Goal: Transaction & Acquisition: Register for event/course

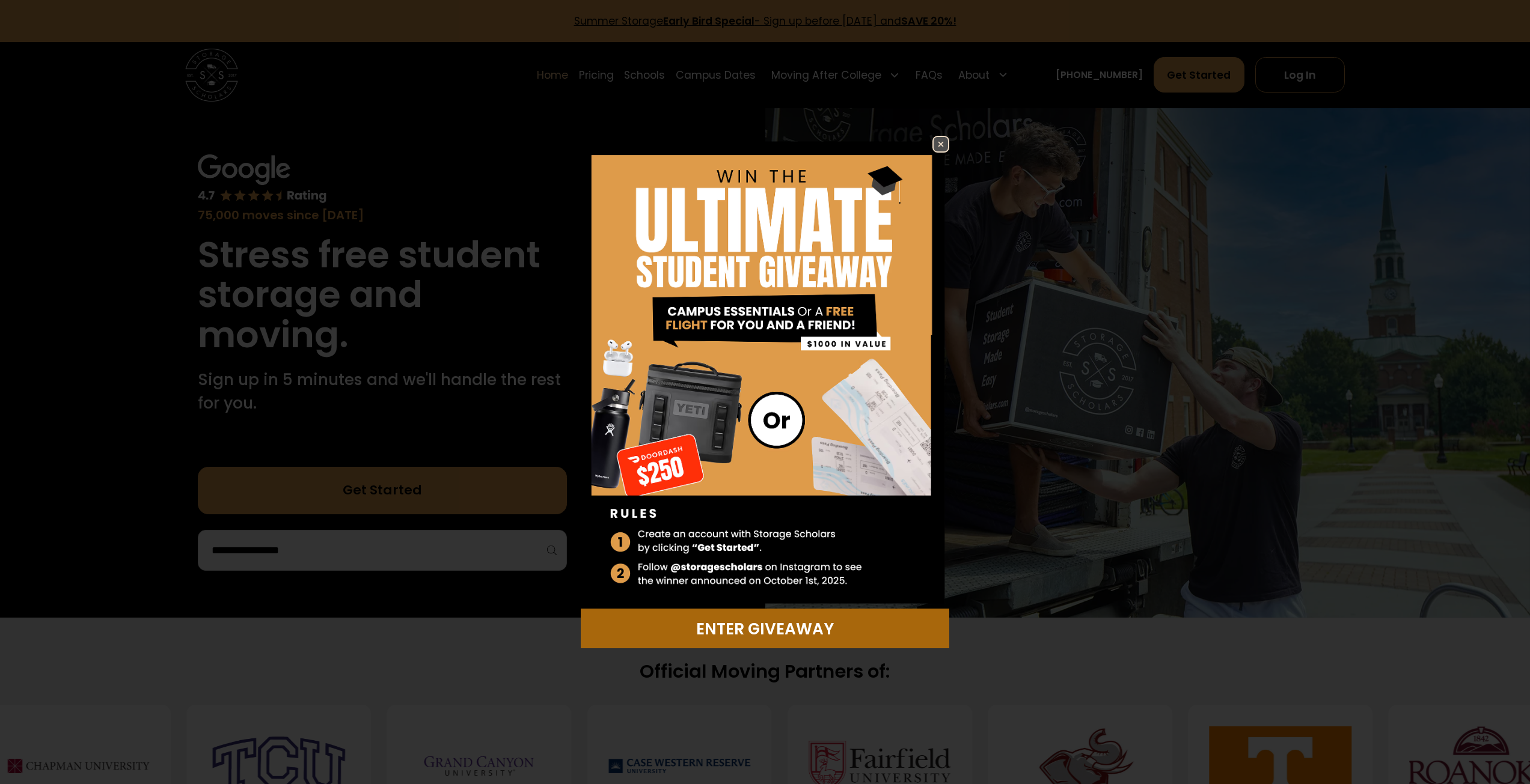
click at [751, 637] on div "Enter Giveaway" at bounding box center [765, 629] width 353 height 23
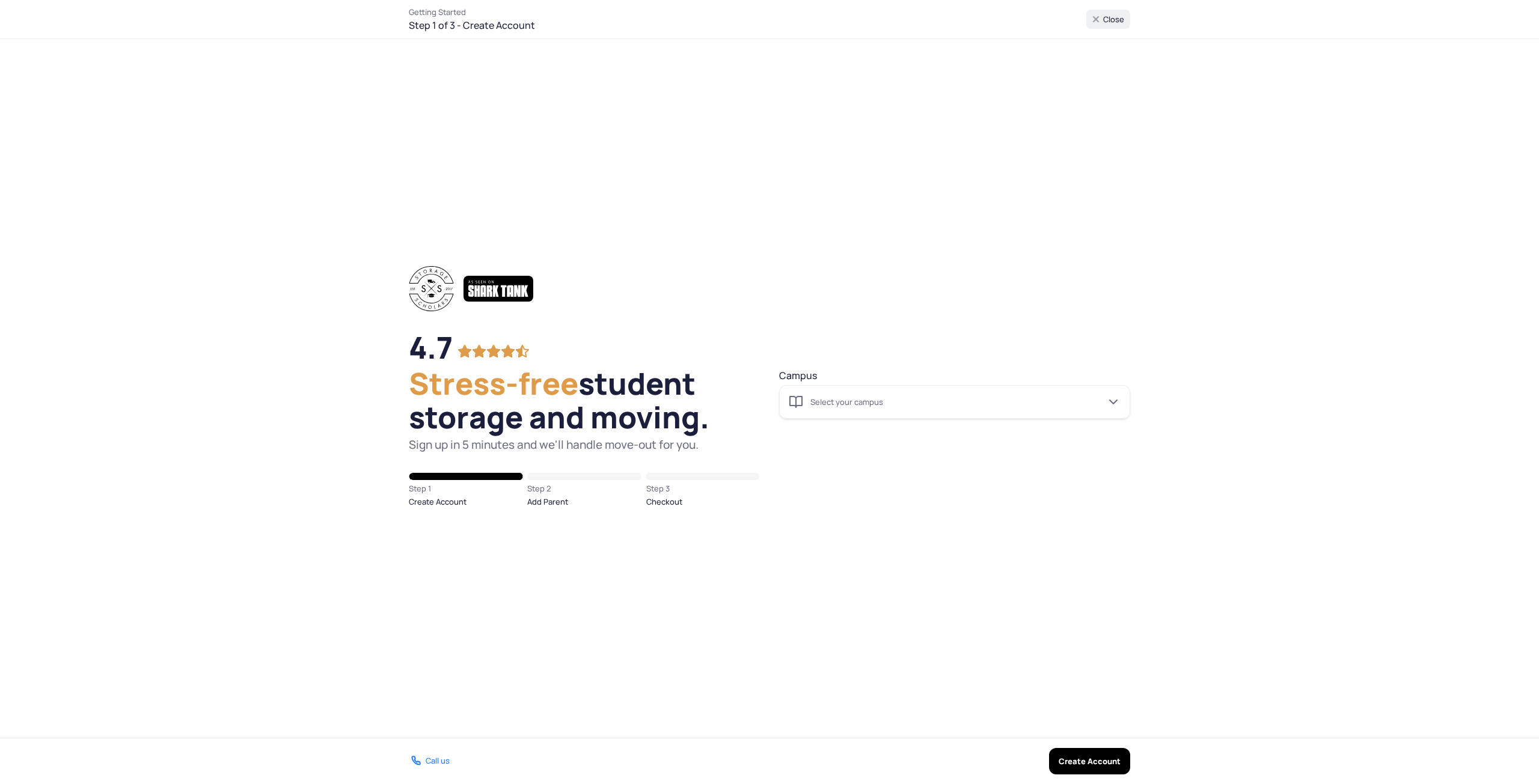
click at [844, 407] on input "Campus Select your campus" at bounding box center [955, 402] width 351 height 33
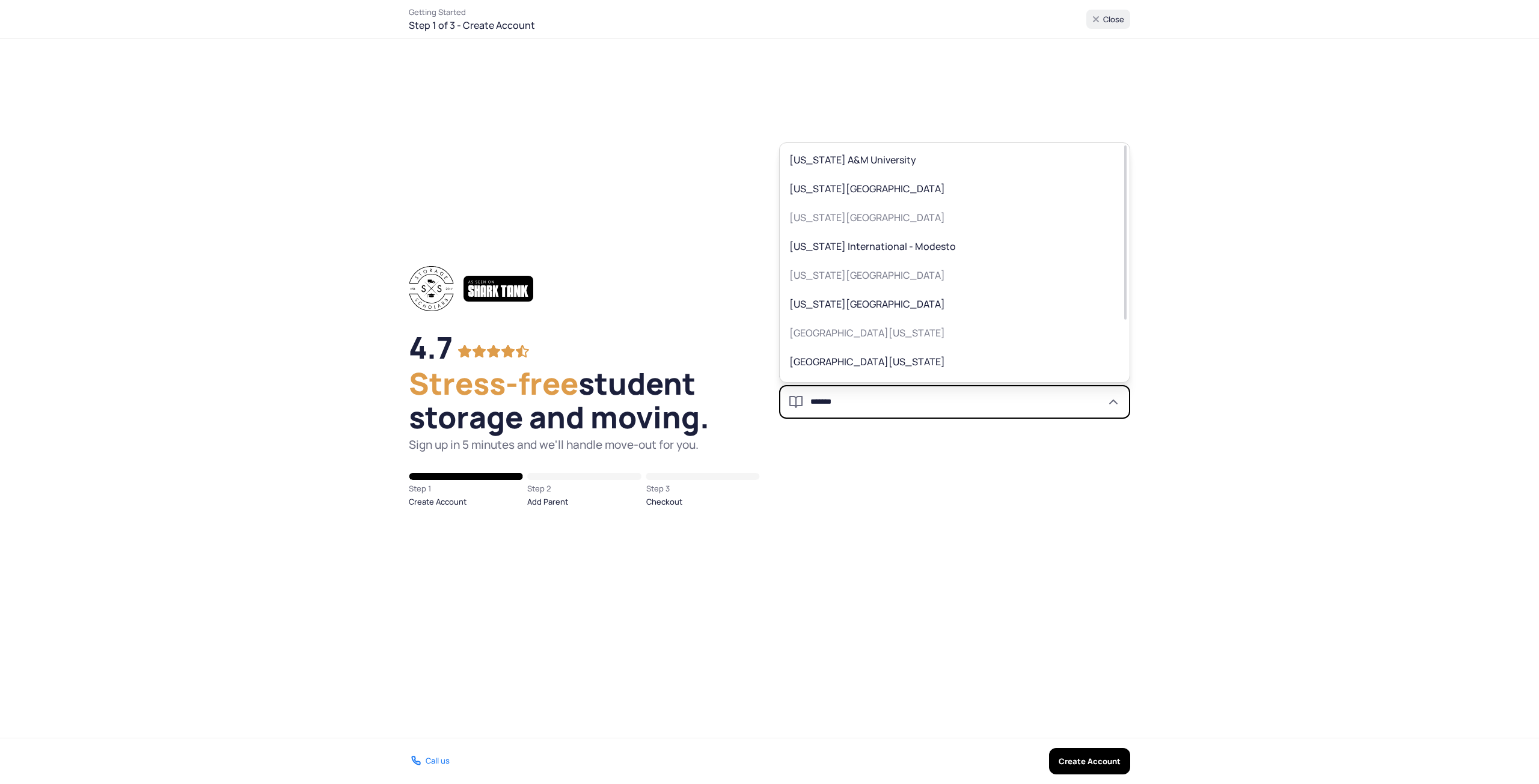
type input "*******"
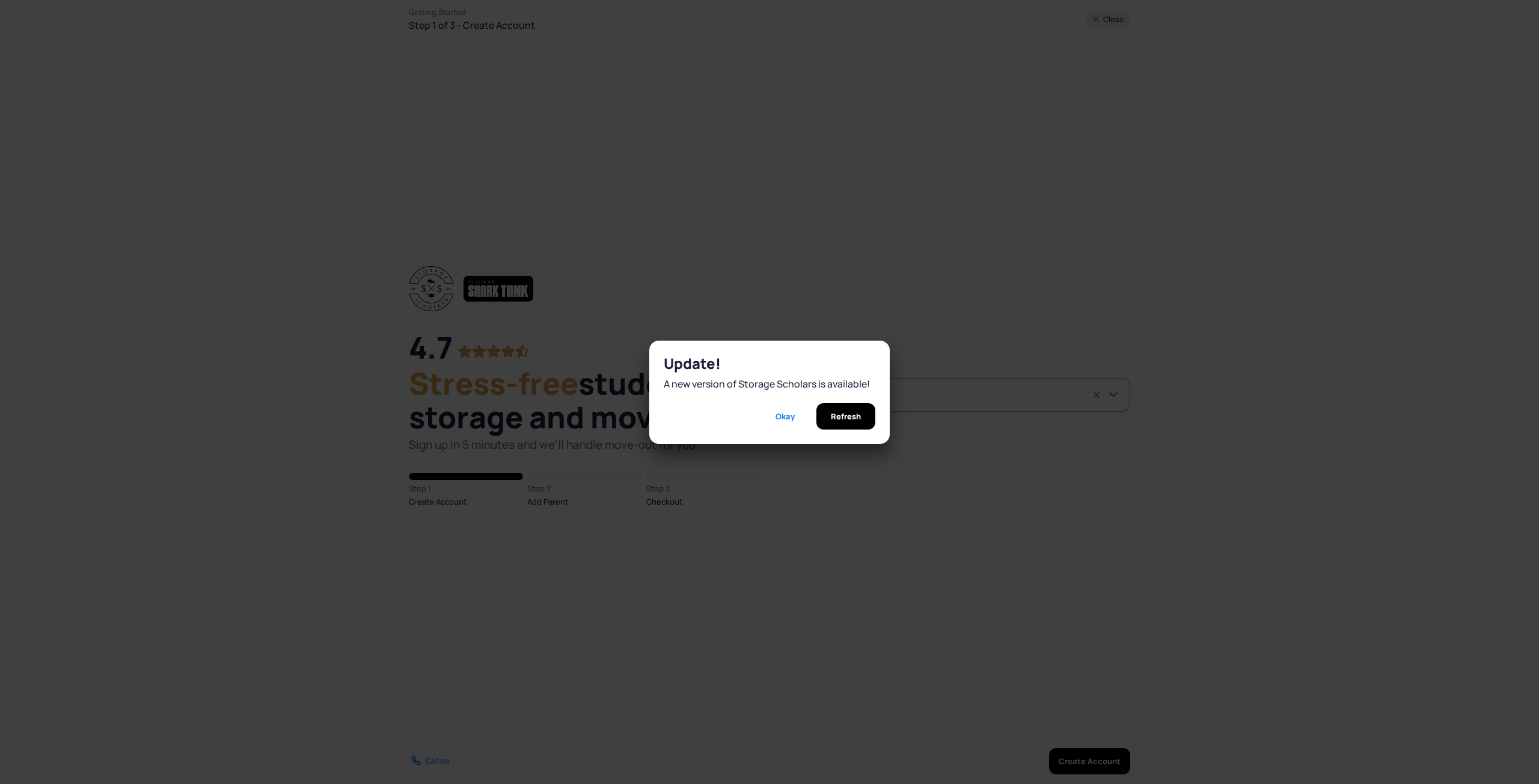
click at [864, 406] on div "Refresh" at bounding box center [846, 416] width 59 height 27
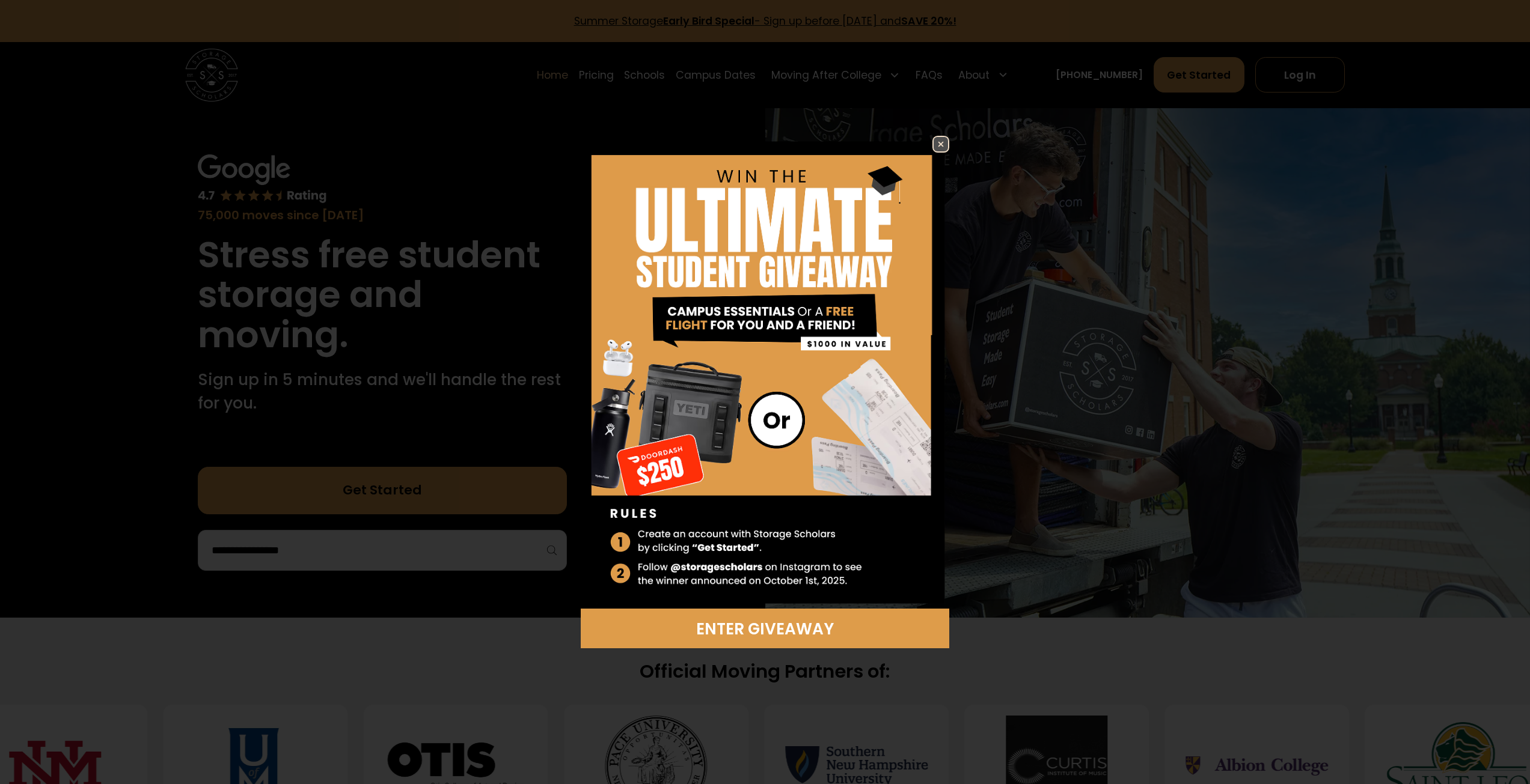
click at [941, 139] on img at bounding box center [941, 144] width 14 height 14
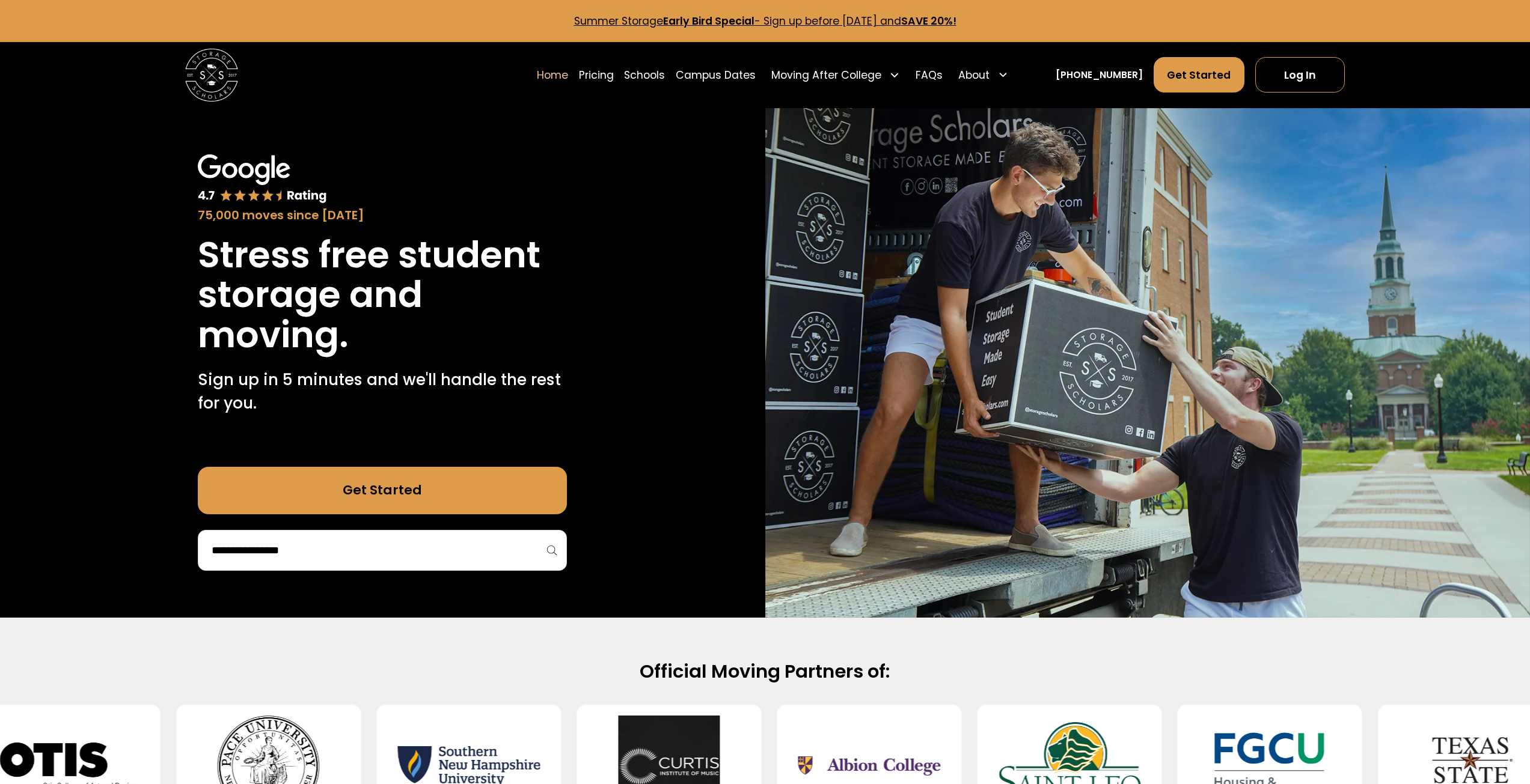
click at [777, 22] on link "Summer Storage Early Bird Special - Sign up before October 1st, 2025 and SAVE 2…" at bounding box center [765, 20] width 382 height 14
